Goal: Download file/media

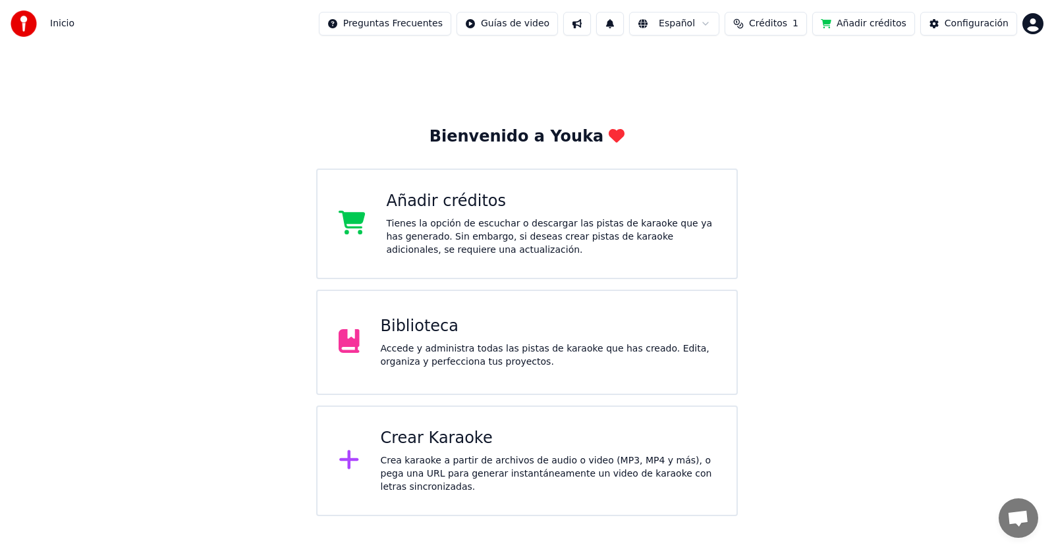
click at [414, 356] on div "Accede y administra todas las pistas de karaoke que has creado. Edita, organiza…" at bounding box center [548, 355] width 335 height 26
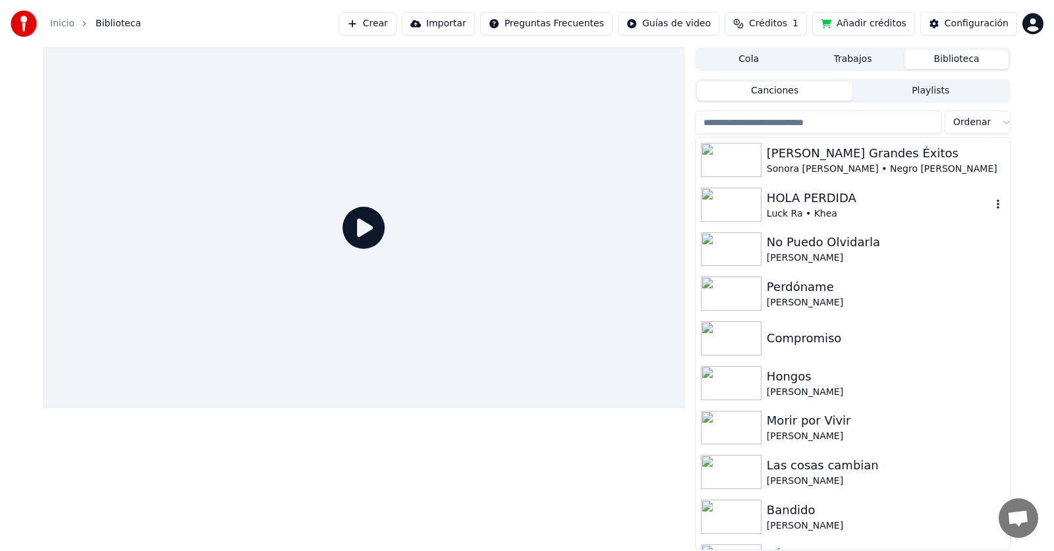
click at [774, 213] on div "Luck Ra • Khea" at bounding box center [879, 213] width 225 height 13
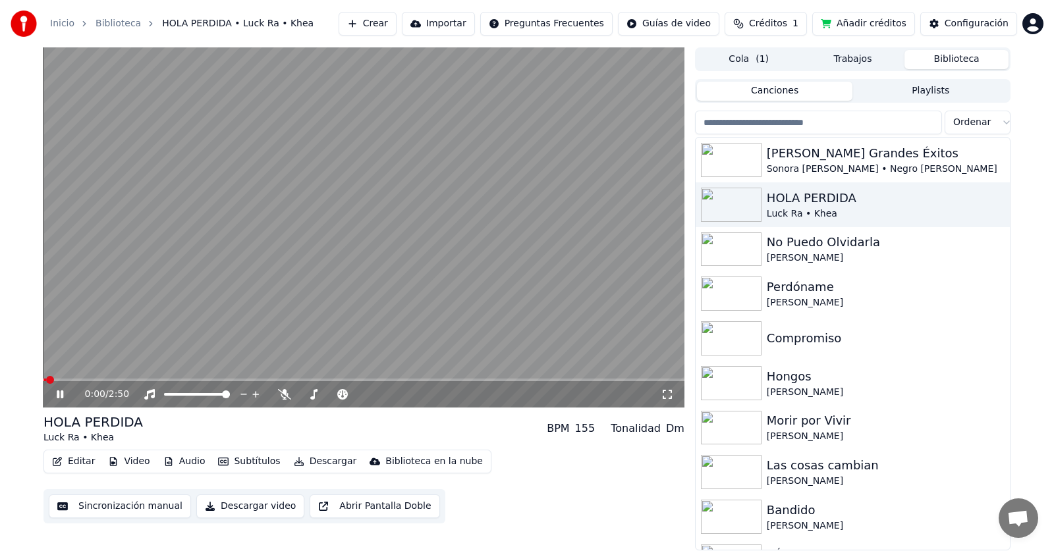
click at [670, 395] on icon at bounding box center [667, 394] width 13 height 11
click at [65, 392] on icon at bounding box center [69, 394] width 31 height 11
click at [59, 397] on icon at bounding box center [60, 394] width 8 height 9
click at [59, 397] on icon at bounding box center [60, 395] width 7 height 8
click at [84, 462] on button "Editar" at bounding box center [73, 461] width 53 height 18
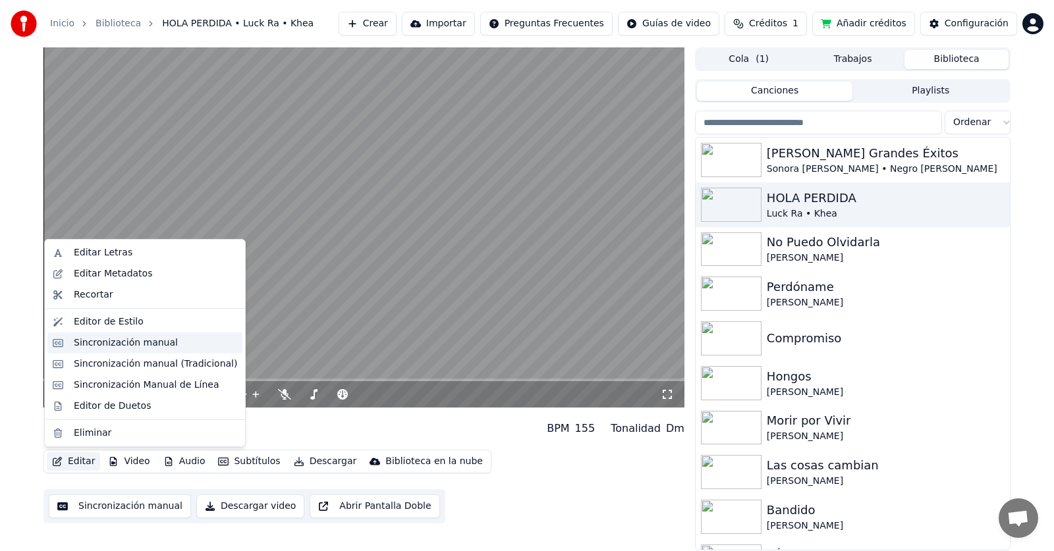
click at [120, 344] on div "Sincronización manual" at bounding box center [126, 343] width 104 height 13
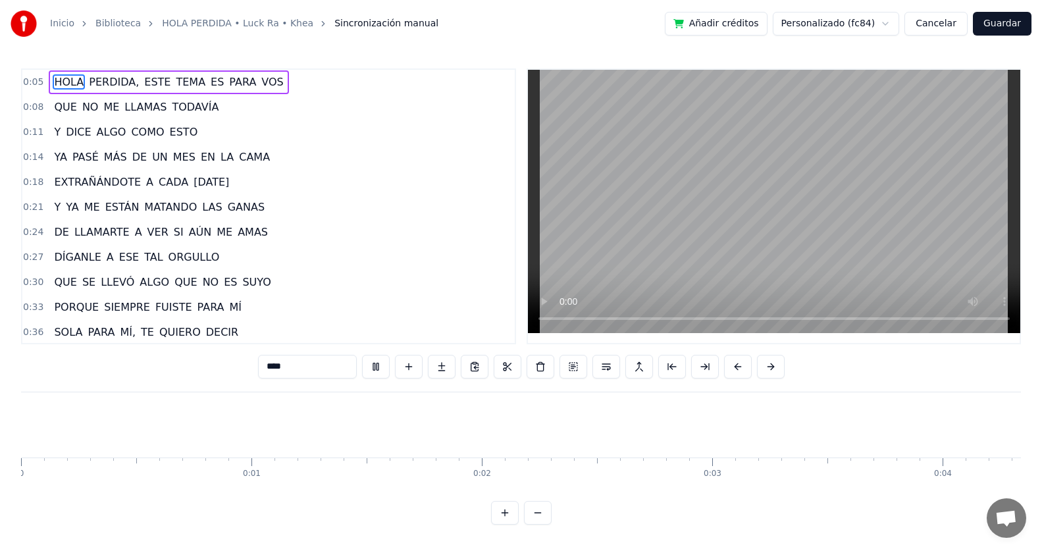
scroll to position [0, 1105]
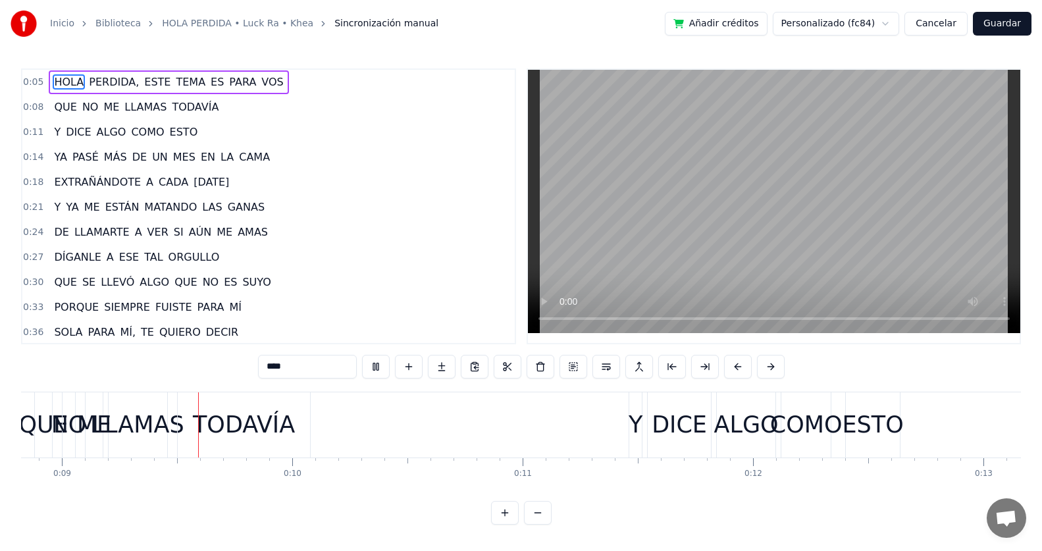
click at [975, 249] on video at bounding box center [774, 201] width 493 height 263
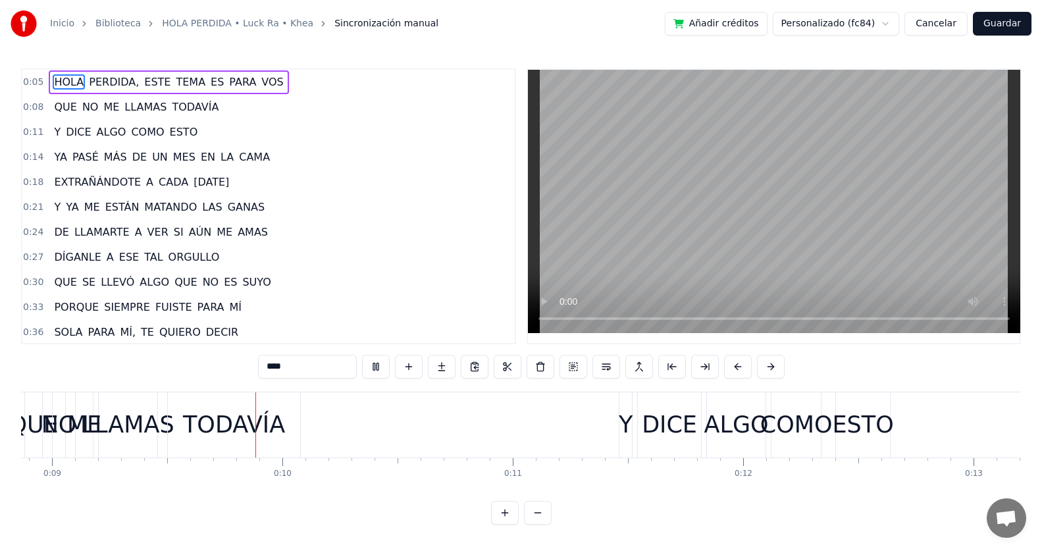
click at [975, 249] on video at bounding box center [774, 201] width 493 height 263
click at [950, 203] on video at bounding box center [774, 201] width 493 height 263
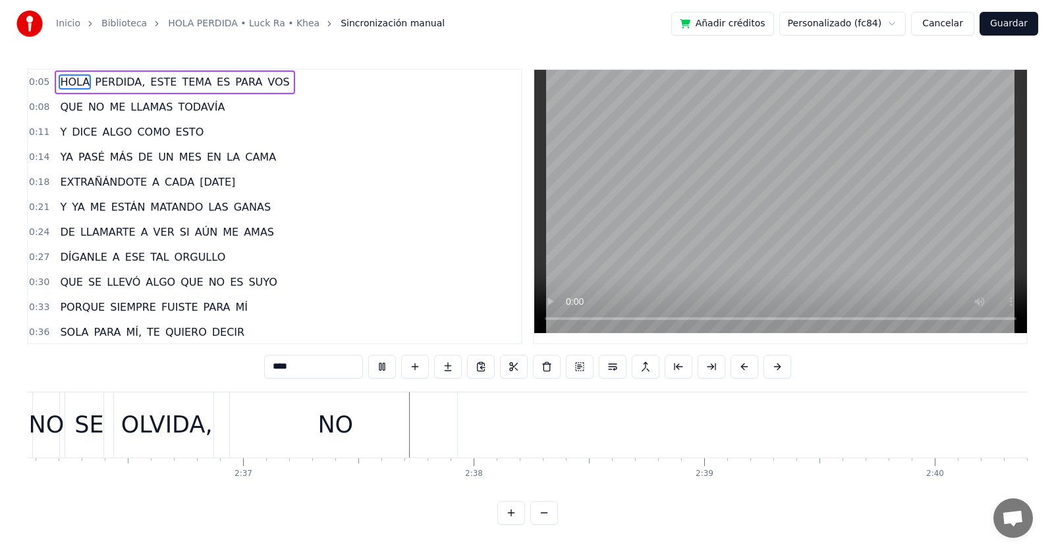
scroll to position [0, 36136]
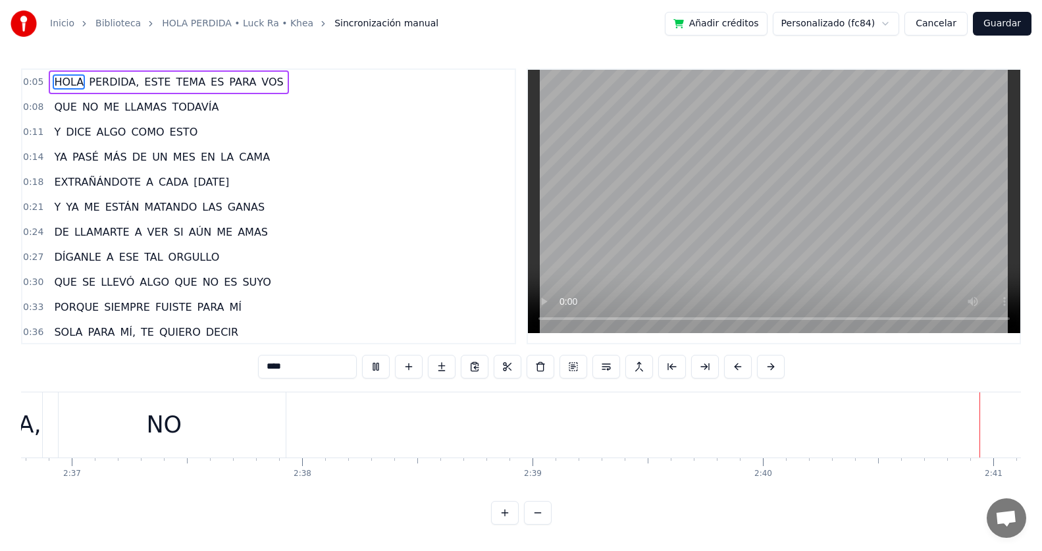
click at [934, 28] on button "Cancelar" at bounding box center [936, 24] width 63 height 24
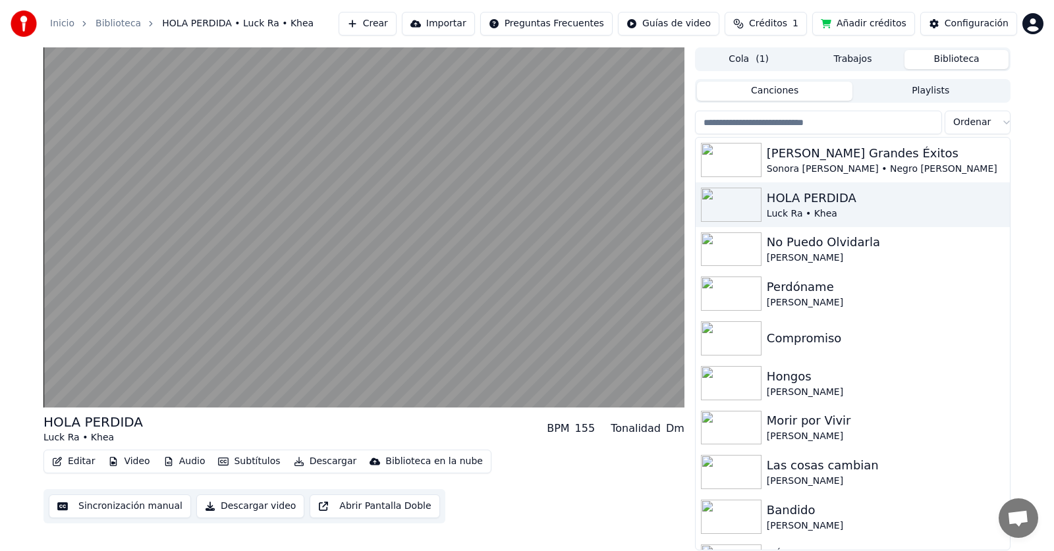
click at [316, 462] on button "Descargar" at bounding box center [325, 461] width 74 height 18
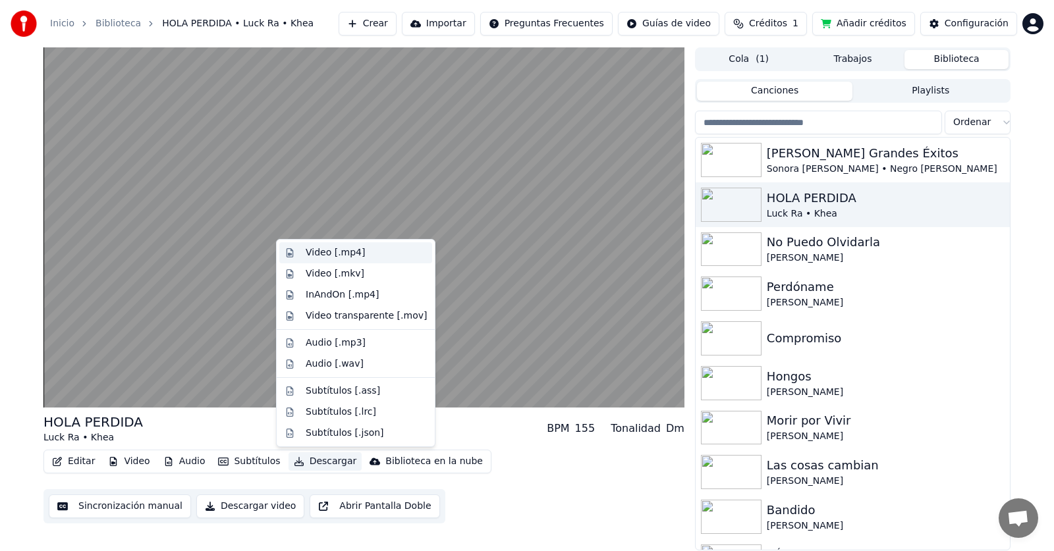
click at [340, 249] on div "Video [.mp4]" at bounding box center [335, 252] width 59 height 13
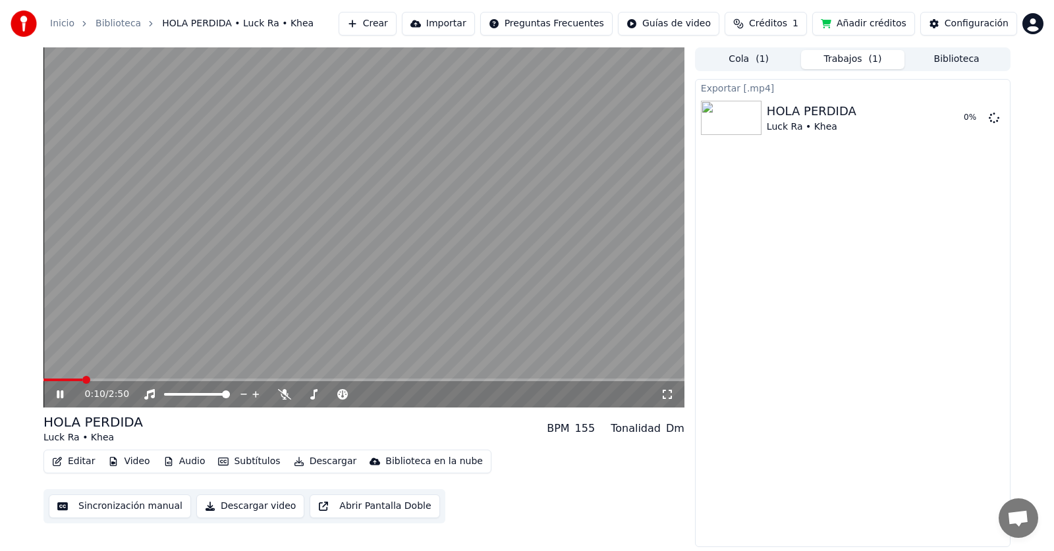
click at [62, 392] on icon at bounding box center [60, 395] width 7 height 8
click at [956, 118] on button "Mostrar" at bounding box center [954, 118] width 58 height 24
